Goal: Use online tool/utility: Utilize a website feature to perform a specific function

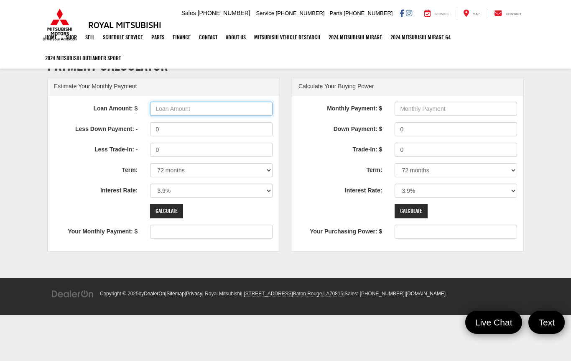
click at [217, 109] on input "Loan Amount: $" at bounding box center [211, 109] width 122 height 14
type input "6"
type input "100000"
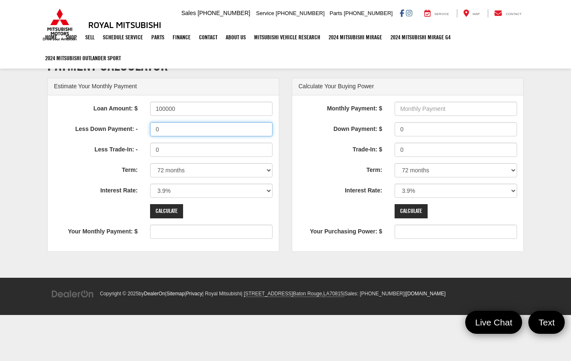
click at [206, 133] on input "0" at bounding box center [211, 129] width 122 height 14
type input "1560"
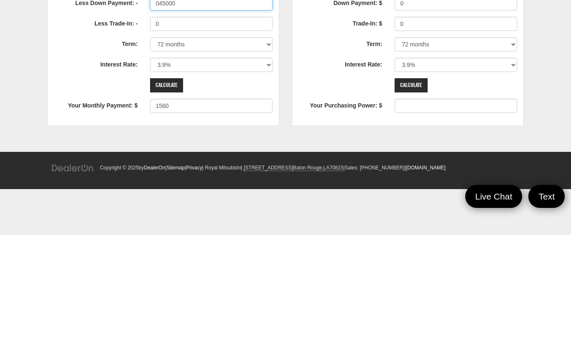
type input "045000"
click at [175, 204] on input "Calculate" at bounding box center [166, 211] width 33 height 14
type input "858"
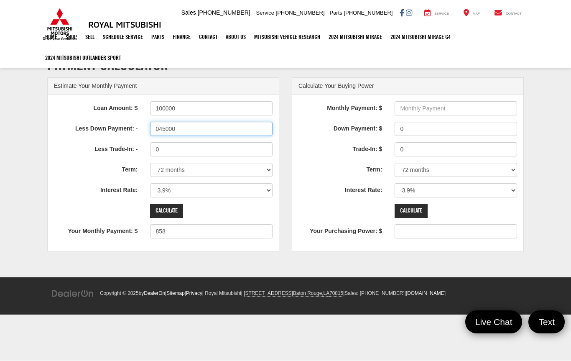
click at [196, 129] on input "045000" at bounding box center [211, 129] width 122 height 14
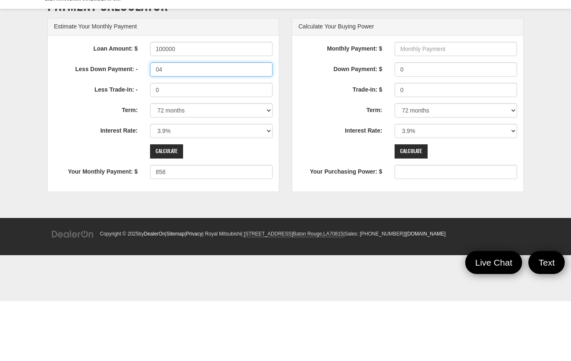
type input "0"
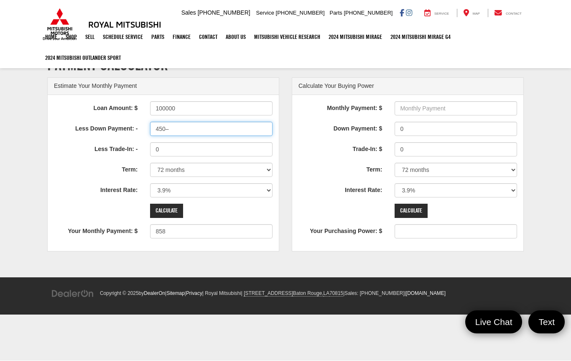
click at [192, 132] on input "450–" at bounding box center [211, 129] width 122 height 14
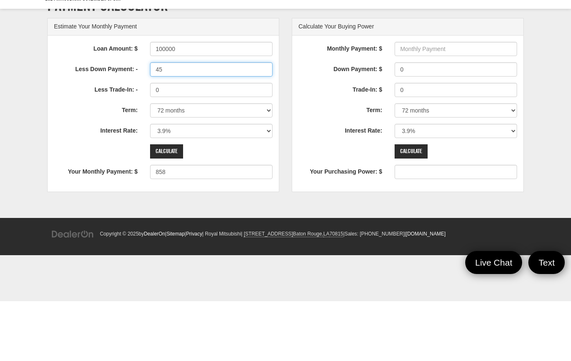
type input "4"
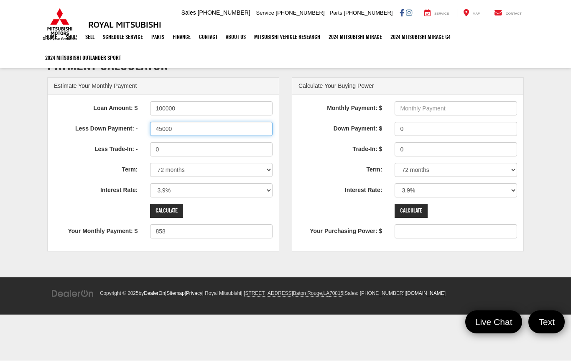
type input "45000"
click at [176, 211] on input "Calculate" at bounding box center [166, 211] width 33 height 14
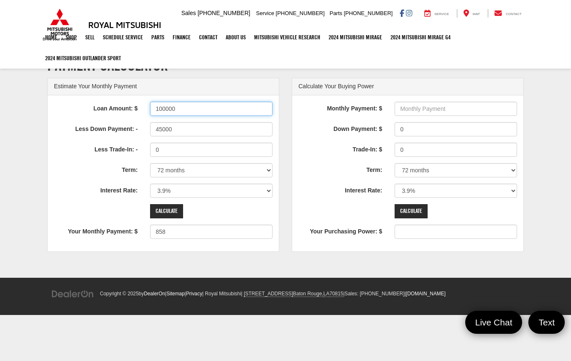
click at [226, 111] on input "100000" at bounding box center [211, 109] width 122 height 14
type input "1"
type input "55000"
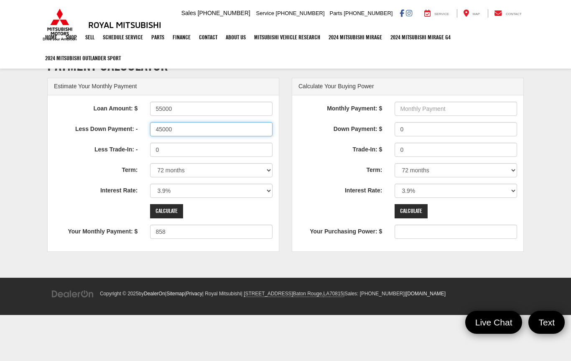
click at [229, 130] on input "45000" at bounding box center [211, 129] width 122 height 14
type input "156"
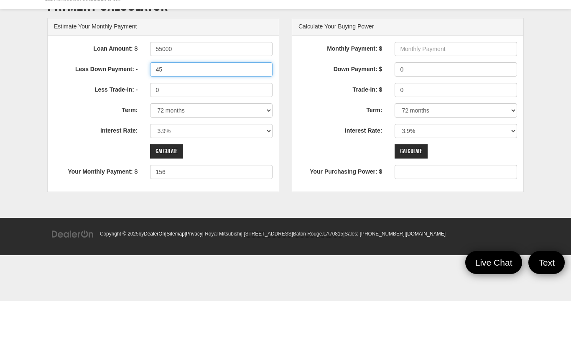
type input "4"
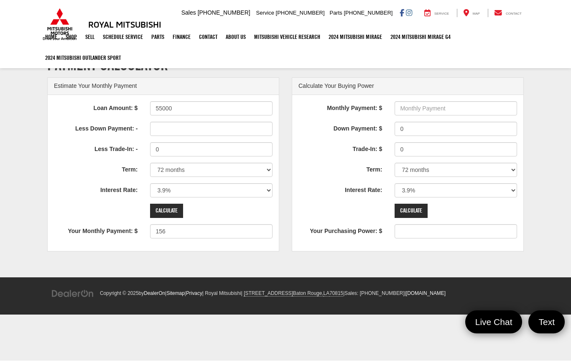
click at [172, 213] on input "Calculate" at bounding box center [166, 211] width 33 height 14
click at [207, 131] on input "Less Down Payment: -" at bounding box center [211, 129] width 122 height 14
type input "0"
click at [172, 211] on input "Calculate" at bounding box center [166, 211] width 33 height 14
type input "858"
